Goal: Information Seeking & Learning: Learn about a topic

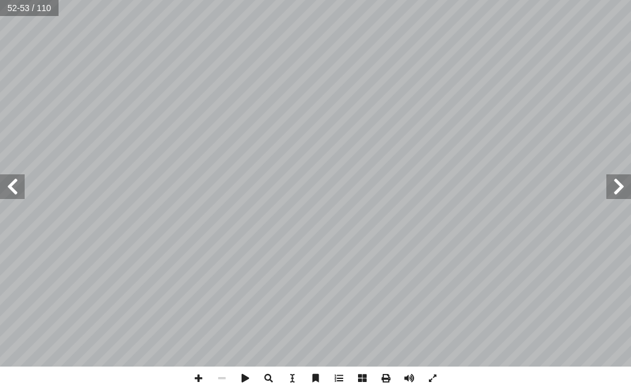
click at [618, 186] on span at bounding box center [618, 186] width 25 height 25
click at [199, 381] on span at bounding box center [198, 378] width 23 height 23
click at [225, 375] on span at bounding box center [221, 378] width 23 height 23
click at [208, 374] on span at bounding box center [198, 378] width 23 height 23
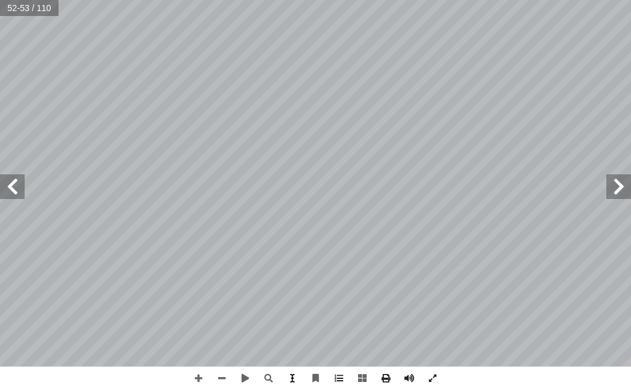
click at [295, 377] on span at bounding box center [291, 378] width 23 height 23
click at [477, 50] on span "ر ) (" at bounding box center [476, 45] width 48 height 16
click at [290, 378] on span at bounding box center [291, 378] width 23 height 23
click at [194, 378] on span at bounding box center [198, 378] width 23 height 23
click at [226, 377] on span at bounding box center [221, 378] width 23 height 23
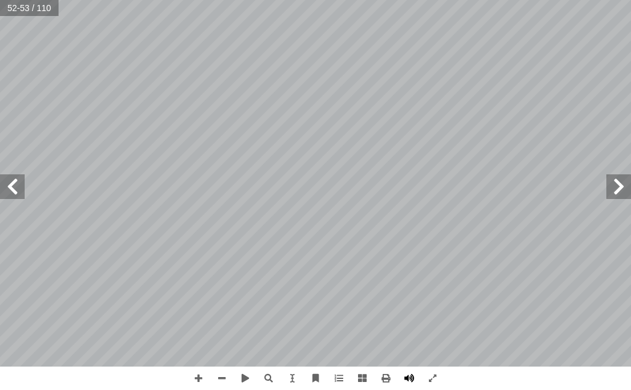
click at [404, 381] on span at bounding box center [409, 378] width 23 height 23
click at [406, 381] on span at bounding box center [409, 378] width 23 height 23
click at [427, 380] on span at bounding box center [432, 378] width 23 height 23
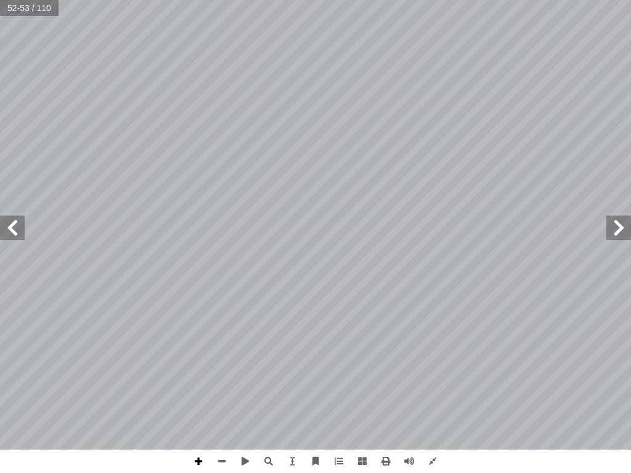
click at [198, 390] on span at bounding box center [198, 461] width 23 height 23
click at [227, 390] on span at bounding box center [221, 461] width 23 height 23
click at [299, 390] on span at bounding box center [291, 461] width 23 height 23
click at [383, 356] on div "التقويم: تي: أ ا حيحة فيما ي َّ ) يمين العبارة غير الص شارة ( إ ا حيحة و َّ ) ي…" at bounding box center [357, 208] width 398 height 515
click at [384, 361] on span "- بيع السلعة دون بيان عيوبها." at bounding box center [441, 359] width 114 height 12
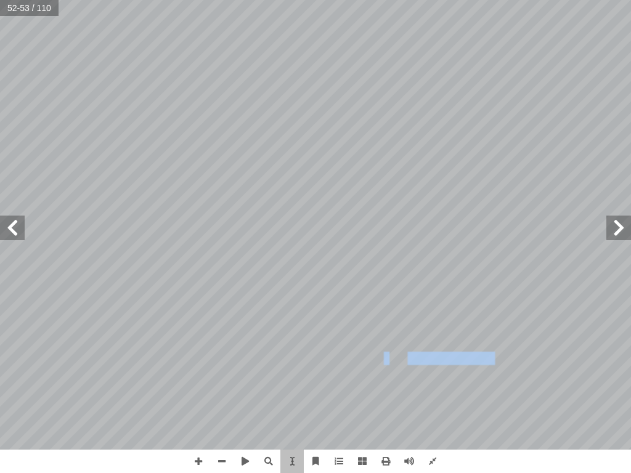
drag, startPoint x: 395, startPoint y: 362, endPoint x: 407, endPoint y: 362, distance: 11.7
click at [407, 362] on span "- بيع السلعة دون بيان عيوبها." at bounding box center [441, 359] width 114 height 12
click at [406, 362] on span "- بيع السلعة دون بيان عيوبها." at bounding box center [441, 359] width 114 height 12
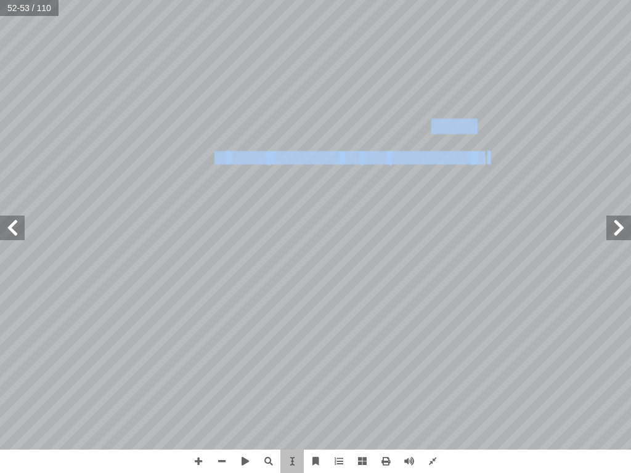
drag, startPoint x: 488, startPoint y: 166, endPoint x: 357, endPoint y: 326, distance: 206.8
click at [357, 326] on div "التقويم: تي: أ ا حيحة فيما ي َّ ) يمين العبارة غير الص شارة ( إ ا حيحة و َّ ) ي…" at bounding box center [357, 208] width 398 height 515
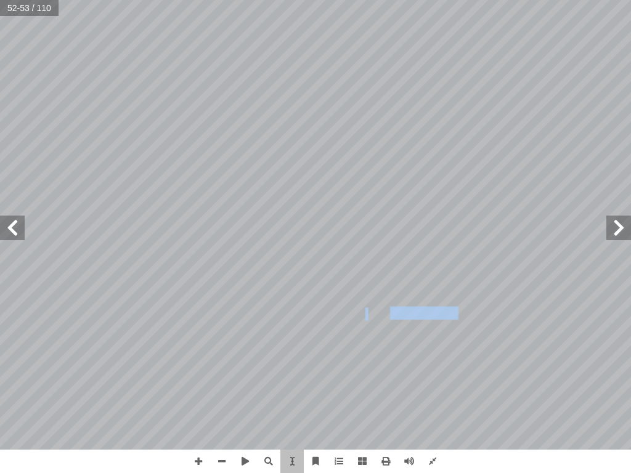
click at [365, 312] on div "التقويم: تي: أ ا حيحة فيما ي َّ ) يمين العبارة غير الص شارة ( إ ا حيحة و َّ ) ي…" at bounding box center [357, 208] width 398 height 515
click at [355, 390] on div "التقويم: تي: أ ا حيحة فيما ي َّ ) يمين العبارة غير الص شارة ( إ ا حيحة و َّ ) ي…" at bounding box center [357, 208] width 398 height 515
click at [295, 390] on span at bounding box center [291, 461] width 23 height 23
click at [199, 390] on span at bounding box center [198, 461] width 23 height 23
click at [223, 390] on span at bounding box center [221, 461] width 23 height 23
